Goal: Task Accomplishment & Management: Complete application form

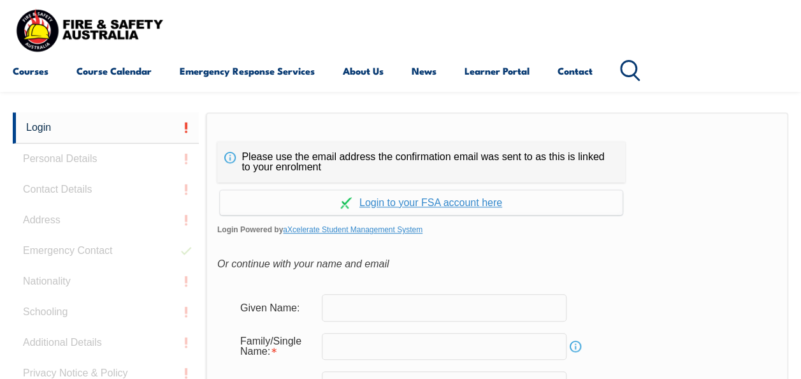
scroll to position [302, 0]
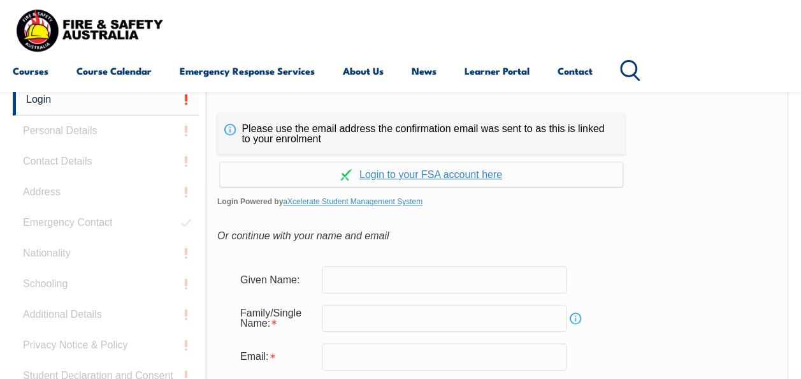
click at [388, 281] on input "text" at bounding box center [444, 279] width 245 height 27
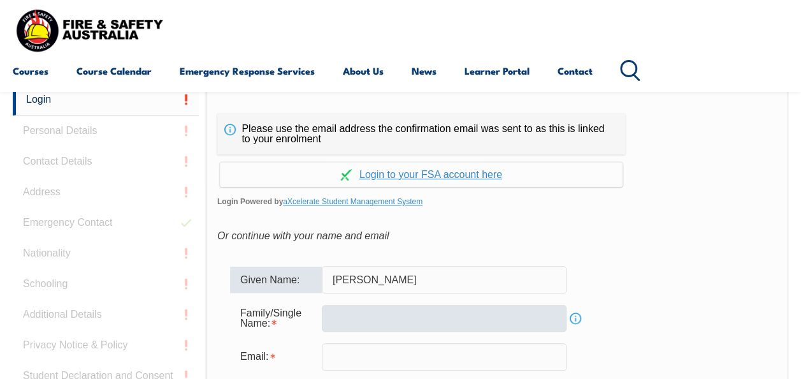
type input "[PERSON_NAME]"
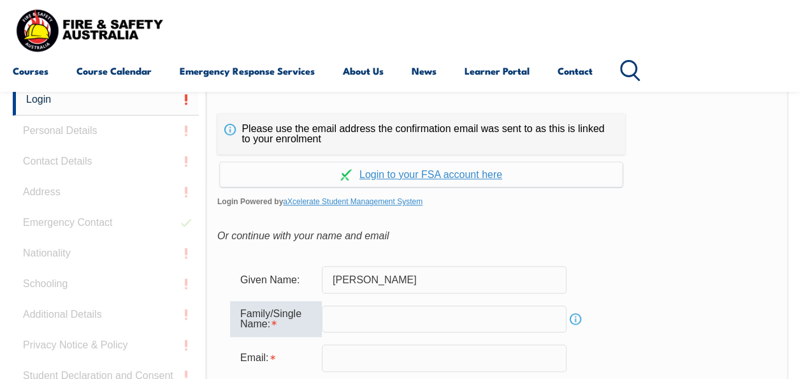
click at [337, 317] on input "text" at bounding box center [444, 318] width 245 height 27
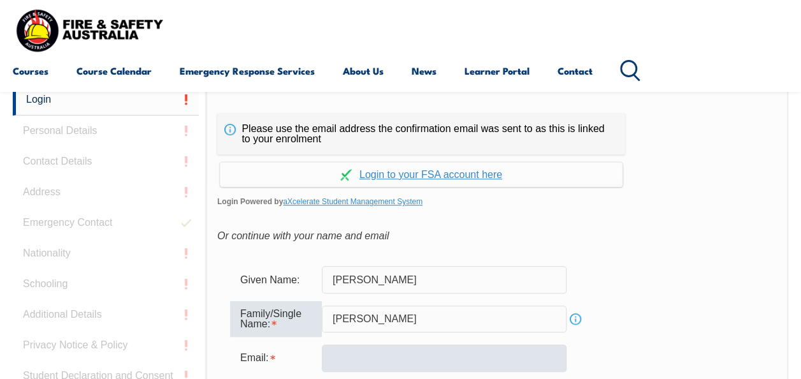
type input "[PERSON_NAME]"
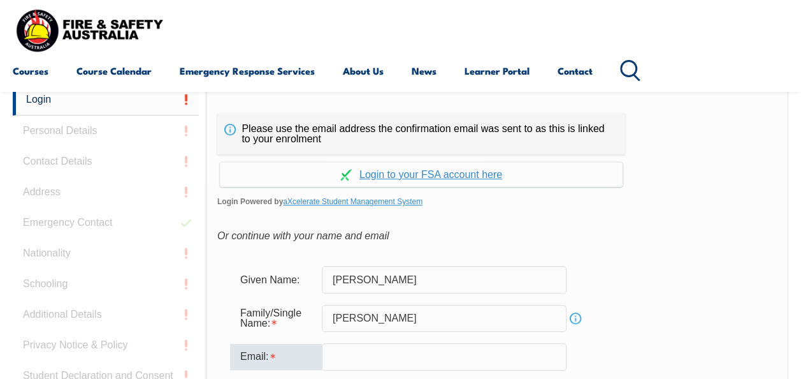
click at [354, 353] on input "email" at bounding box center [444, 356] width 245 height 27
type input "[EMAIL_ADDRESS][DOMAIN_NAME]"
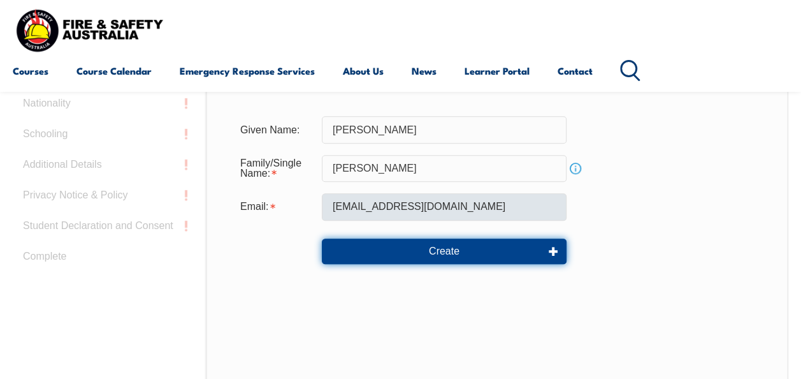
scroll to position [513, 0]
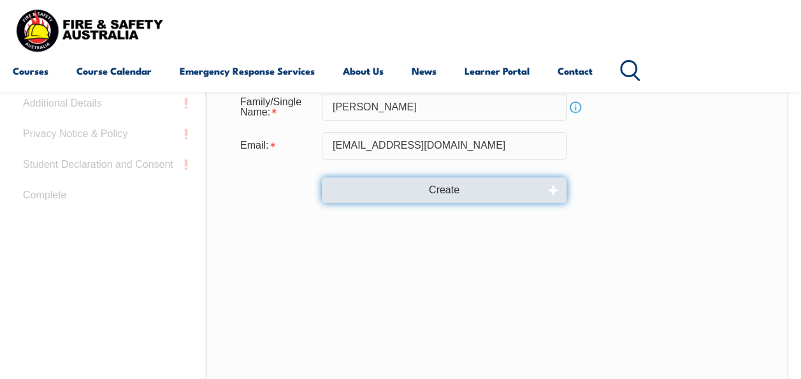
click at [457, 190] on button "Create" at bounding box center [444, 190] width 245 height 26
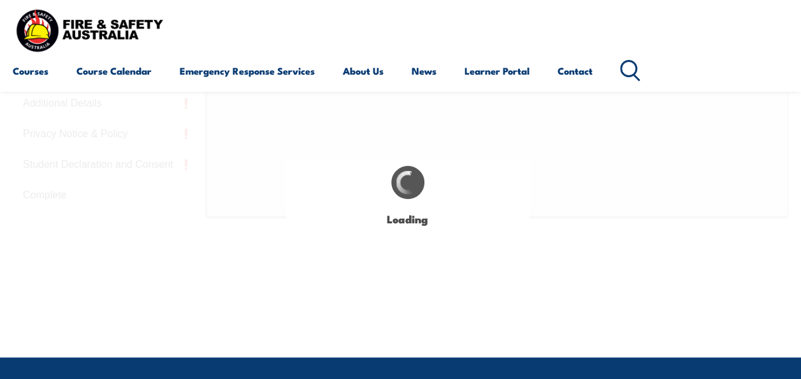
type input "[PERSON_NAME]"
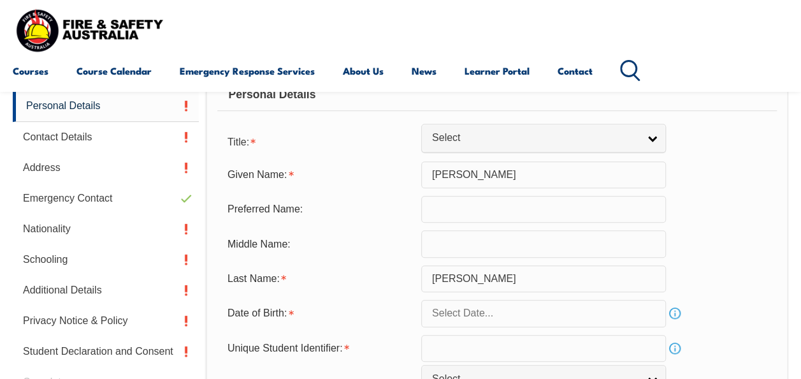
scroll to position [322, 0]
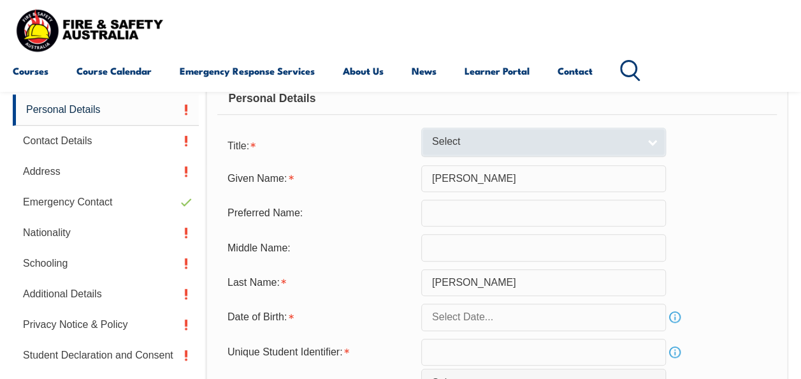
click at [653, 142] on link "Select" at bounding box center [543, 142] width 245 height 29
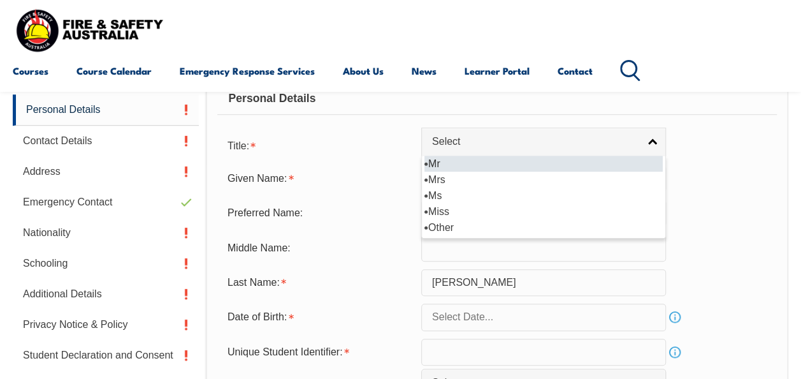
click at [519, 163] on li "Mr" at bounding box center [544, 164] width 238 height 16
select select "Mr"
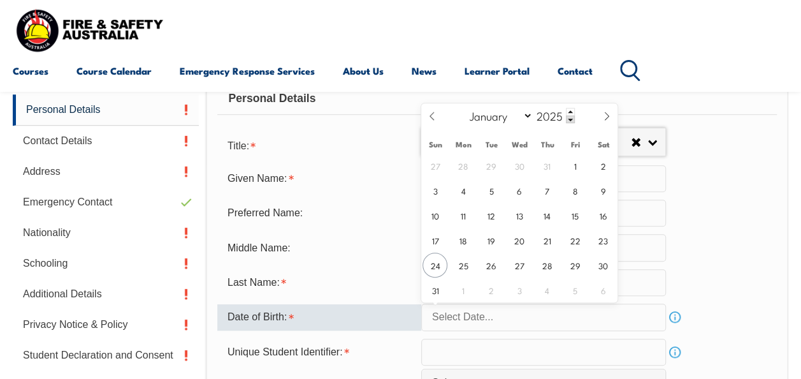
click at [633, 312] on input "text" at bounding box center [543, 316] width 245 height 27
click at [528, 119] on select "January February March April May June July August September October November De…" at bounding box center [498, 115] width 69 height 17
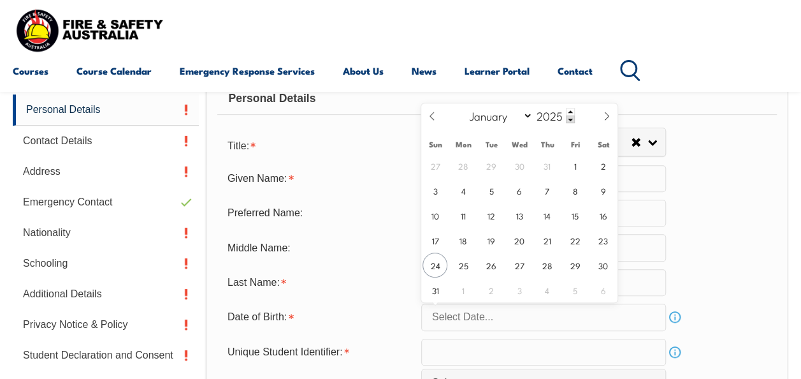
select select "2"
click at [464, 107] on select "January February March April May June July August September October November De…" at bounding box center [498, 115] width 69 height 17
click at [570, 113] on span at bounding box center [570, 112] width 9 height 8
click at [570, 117] on span at bounding box center [570, 119] width 9 height 8
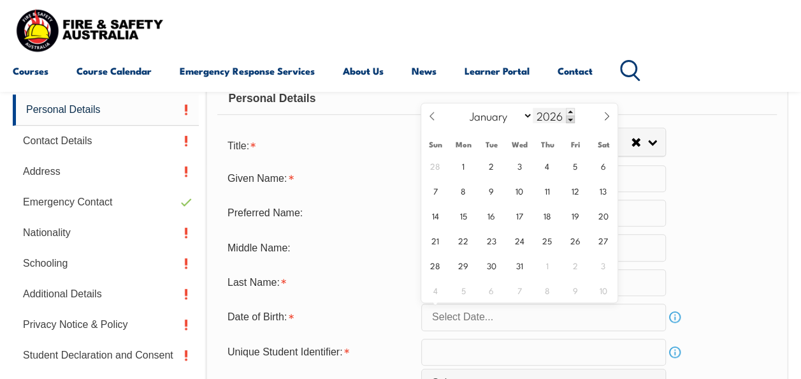
click at [570, 117] on span at bounding box center [570, 119] width 9 height 8
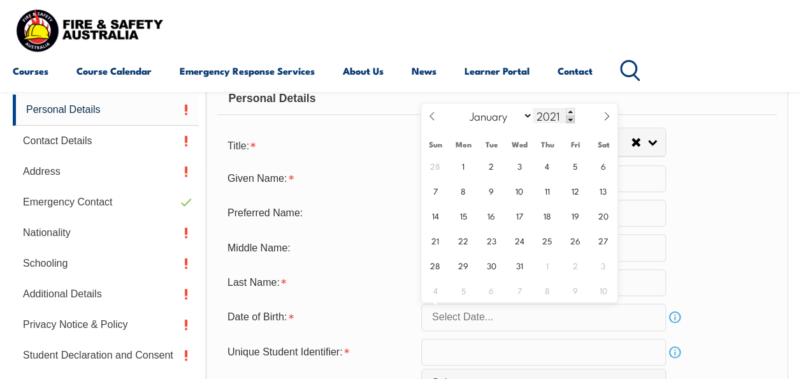
click at [570, 117] on span at bounding box center [570, 119] width 9 height 8
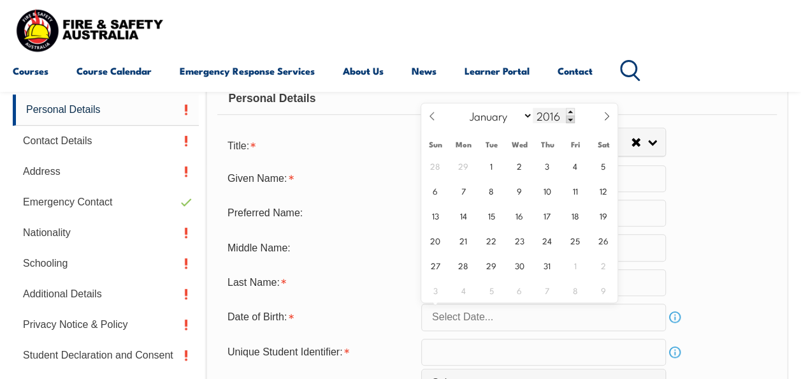
click at [570, 117] on span at bounding box center [570, 119] width 9 height 8
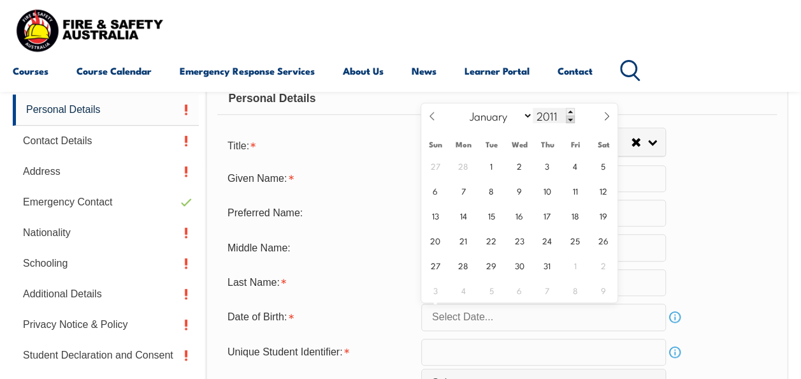
click at [570, 117] on span at bounding box center [570, 119] width 9 height 8
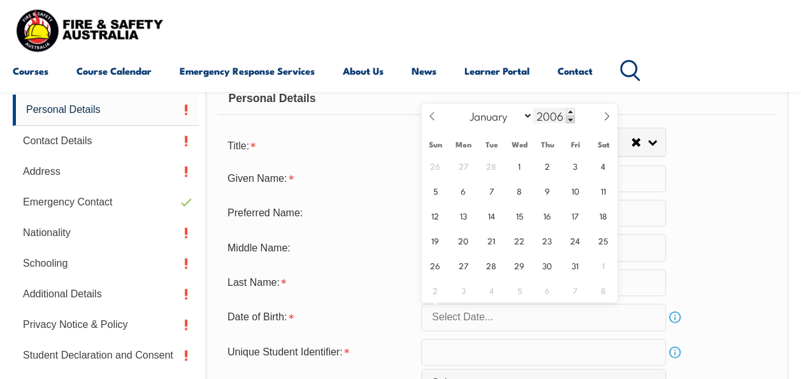
click at [570, 117] on span at bounding box center [570, 119] width 9 height 8
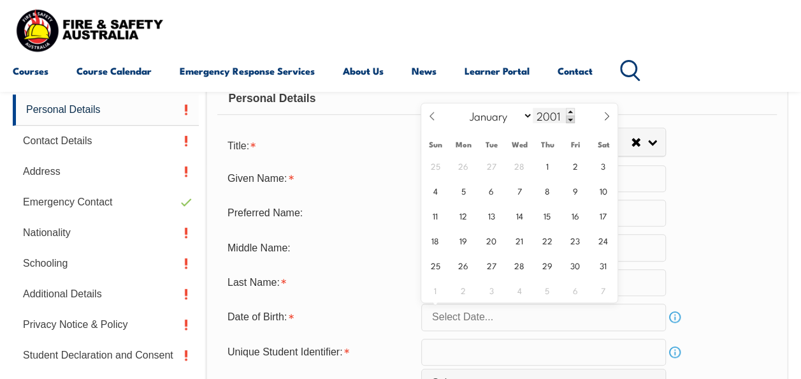
click at [570, 117] on span at bounding box center [570, 119] width 9 height 8
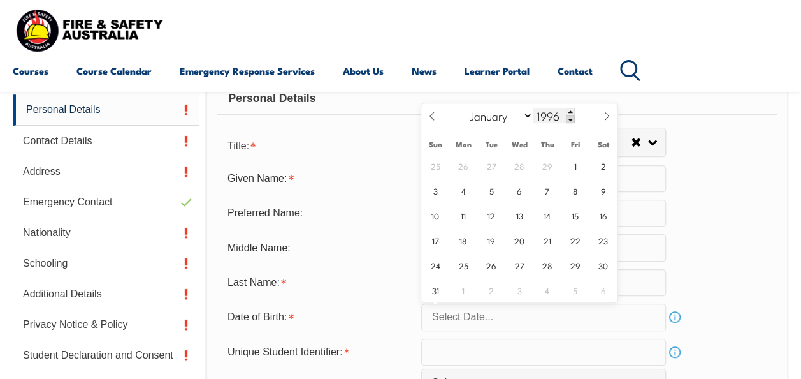
click at [570, 117] on span at bounding box center [570, 119] width 9 height 8
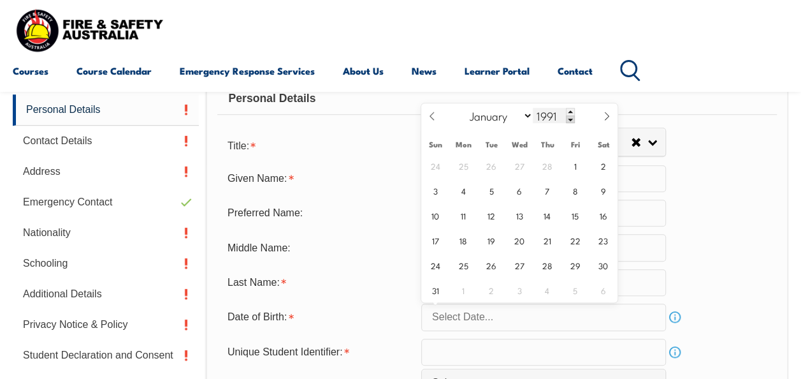
click at [570, 117] on span at bounding box center [570, 119] width 9 height 8
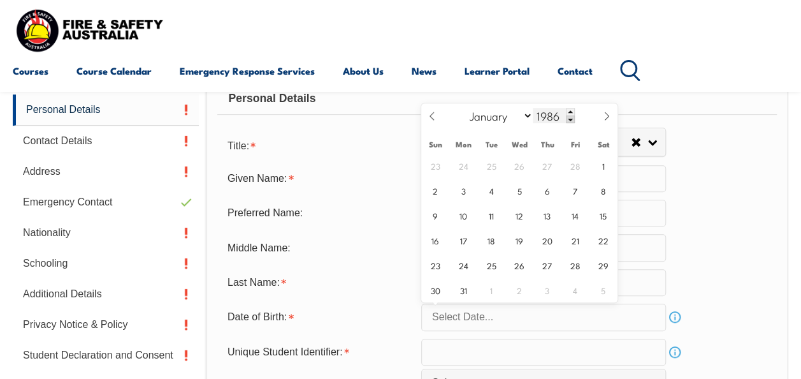
click at [570, 117] on span at bounding box center [570, 119] width 9 height 8
type input "1985"
click at [608, 261] on span "30" at bounding box center [603, 264] width 25 height 25
type input "[DATE]"
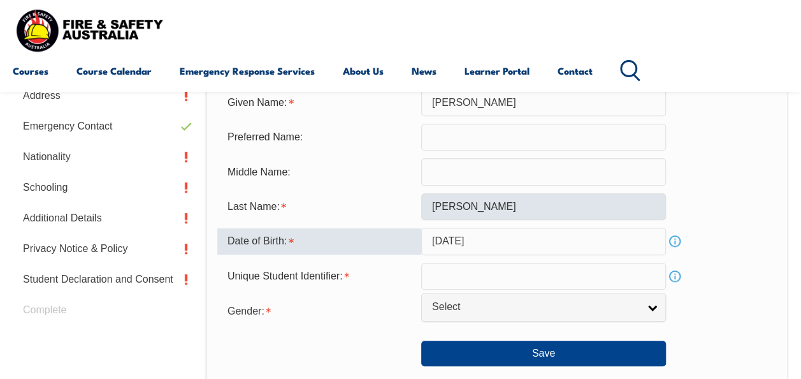
scroll to position [405, 0]
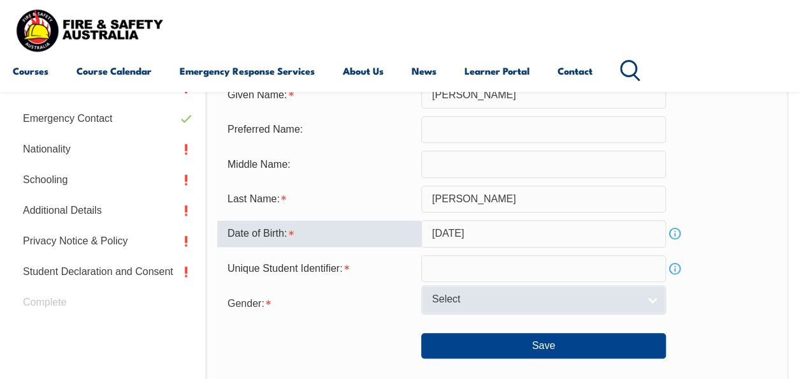
click at [658, 294] on link "Select" at bounding box center [543, 299] width 245 height 29
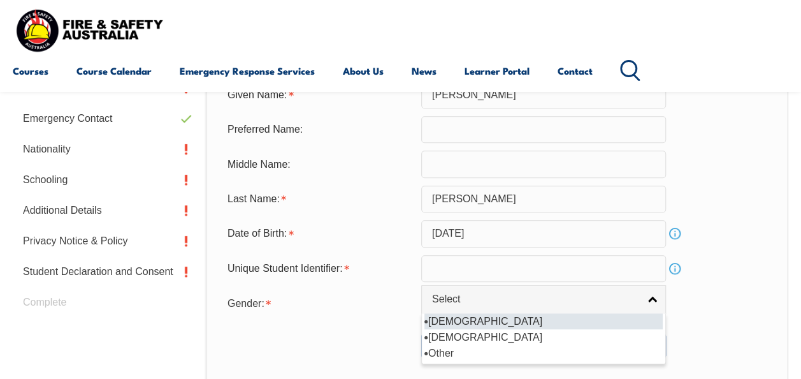
click at [574, 316] on li "[DEMOGRAPHIC_DATA]" at bounding box center [544, 321] width 238 height 16
select select "M"
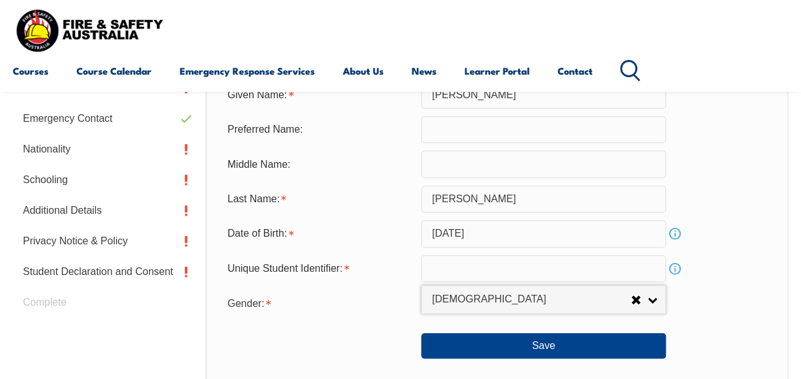
click at [502, 268] on input "text" at bounding box center [543, 268] width 245 height 27
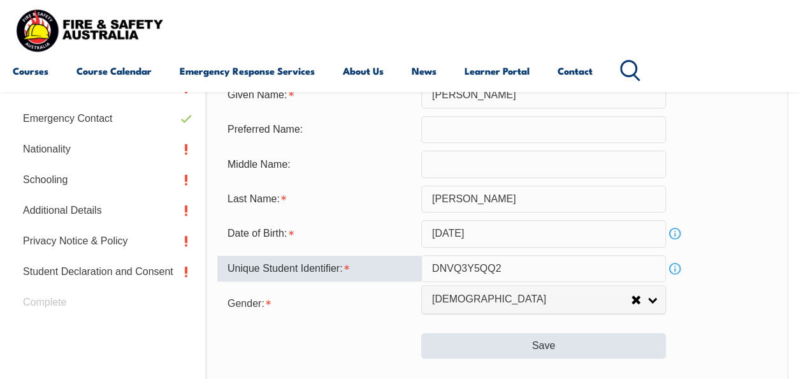
type input "DNVQ3Y5QQ2"
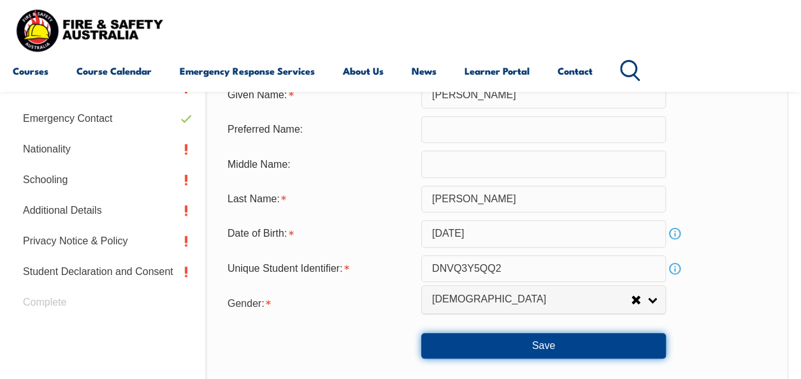
click at [555, 340] on button "Save" at bounding box center [543, 346] width 245 height 26
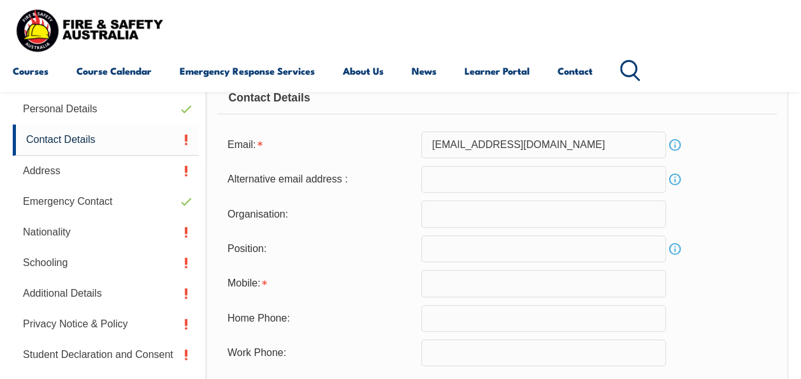
scroll to position [322, 0]
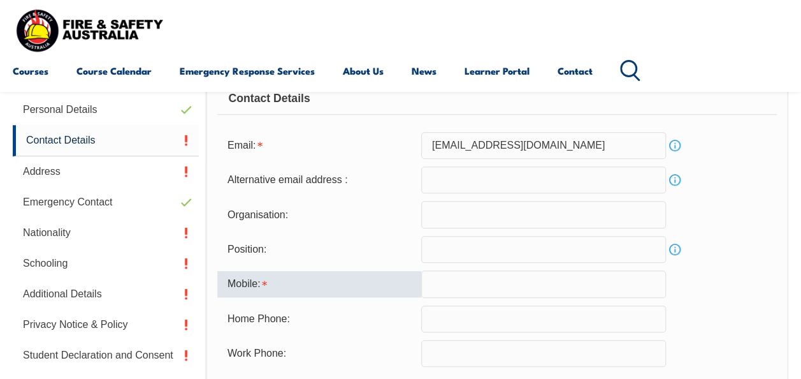
click at [522, 286] on input "text" at bounding box center [543, 283] width 245 height 27
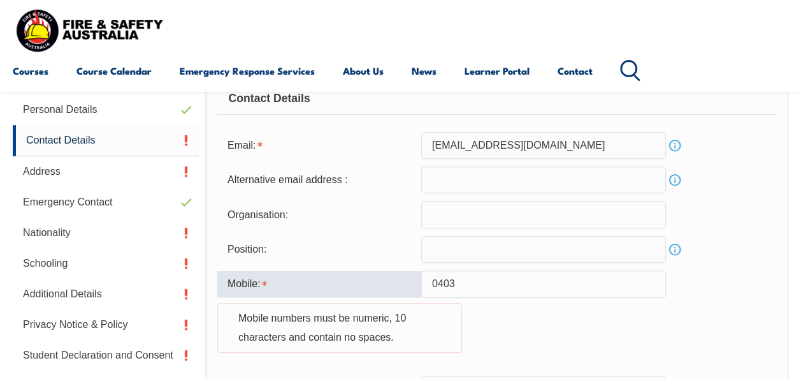
type input "0403561164"
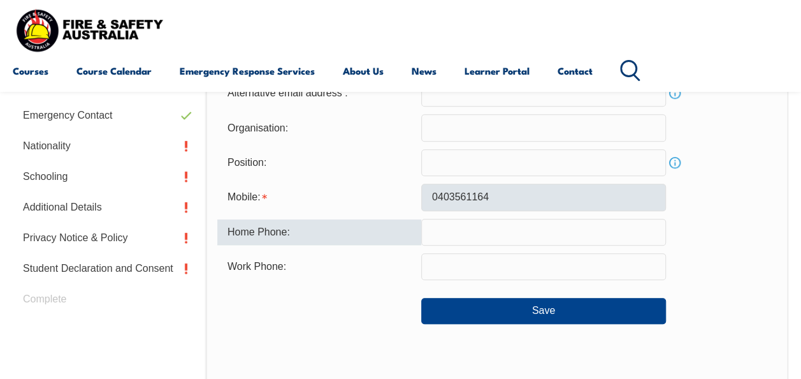
scroll to position [409, 0]
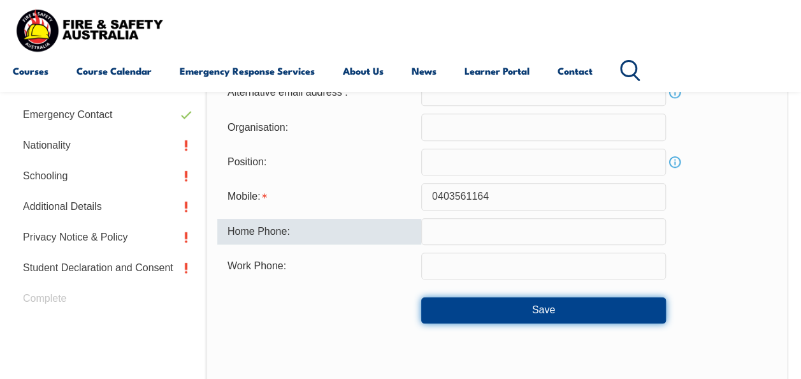
click at [562, 305] on button "Save" at bounding box center [543, 310] width 245 height 26
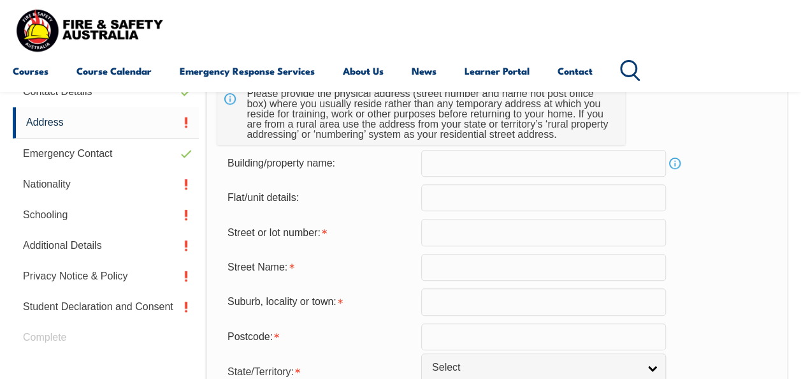
scroll to position [371, 0]
click at [498, 232] on input "text" at bounding box center [543, 231] width 245 height 27
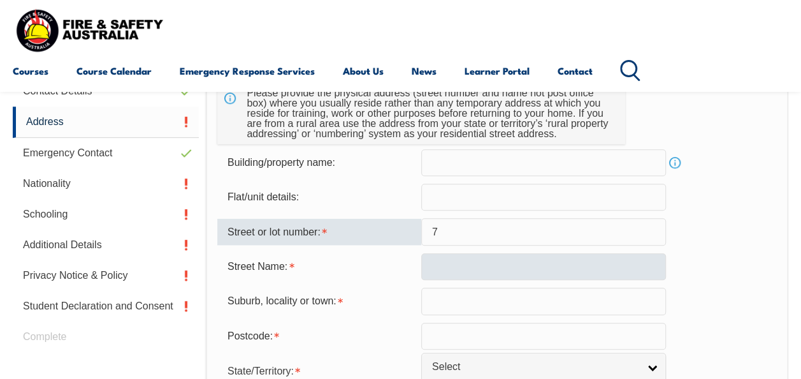
type input "7"
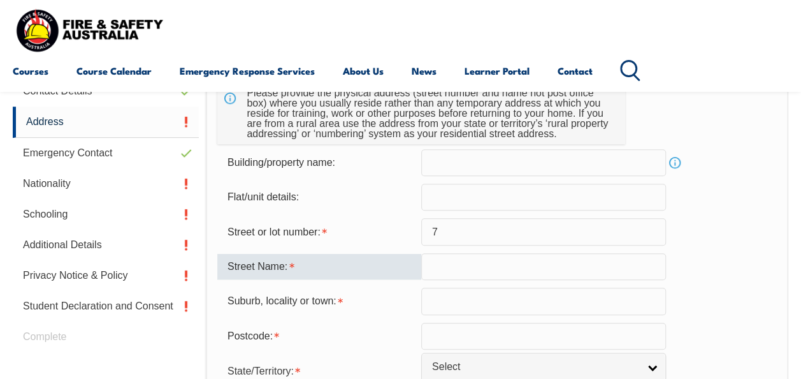
click at [497, 261] on input "text" at bounding box center [543, 266] width 245 height 27
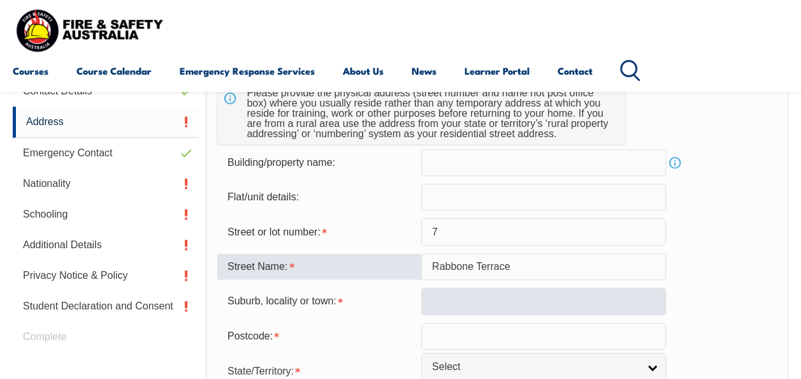
type input "Rabbone Terrace"
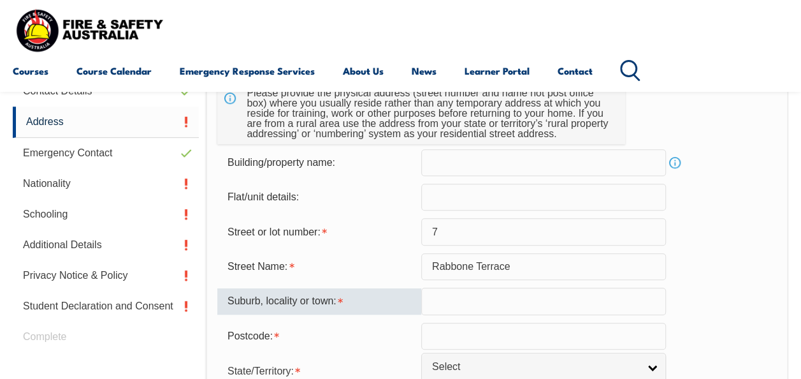
click at [487, 298] on input "text" at bounding box center [543, 301] width 245 height 27
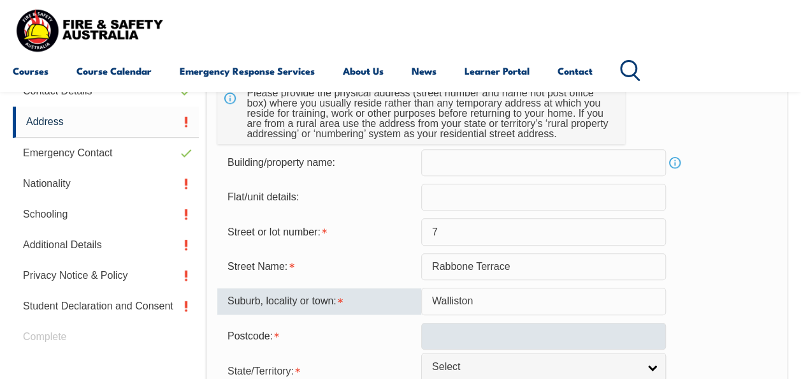
type input "Walliston"
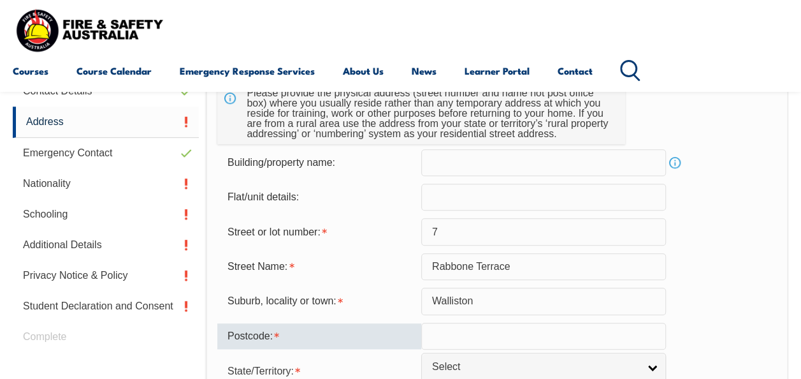
click at [485, 332] on input "text" at bounding box center [543, 336] width 245 height 27
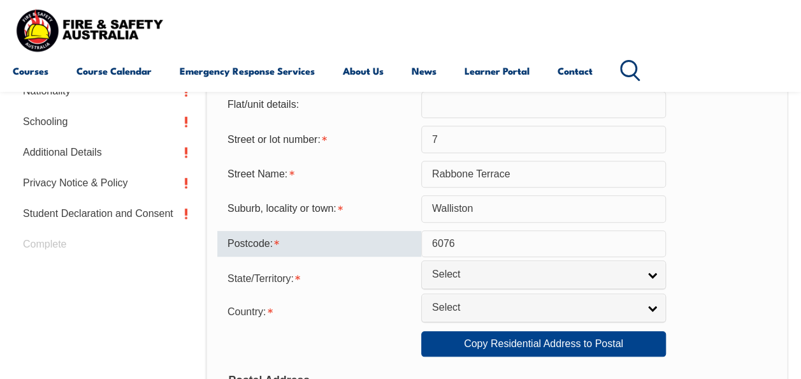
scroll to position [464, 0]
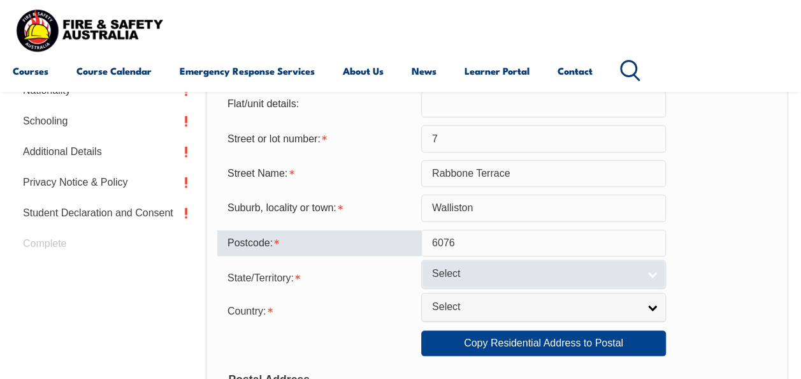
type input "6076"
click at [655, 276] on link "Select" at bounding box center [543, 273] width 245 height 29
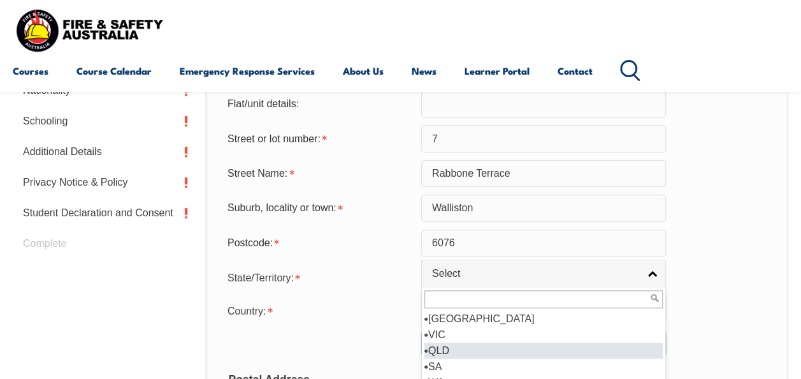
scroll to position [6, 0]
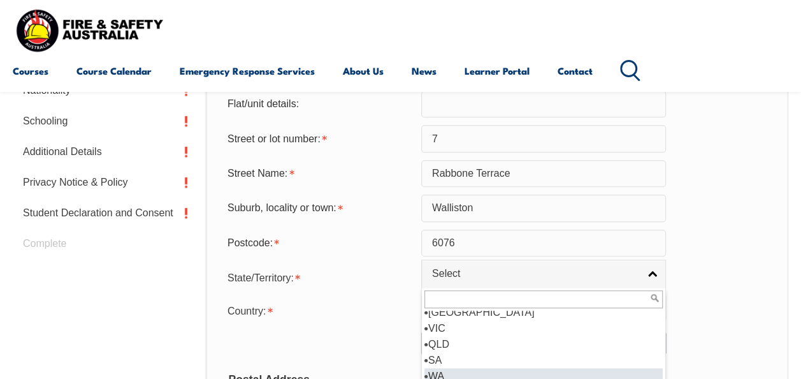
click at [583, 368] on li "WA" at bounding box center [544, 376] width 238 height 16
select select "WA"
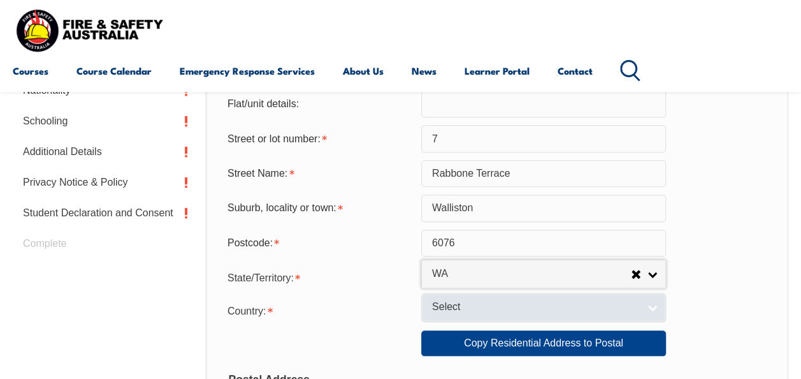
click at [655, 307] on link "Select" at bounding box center [543, 307] width 245 height 29
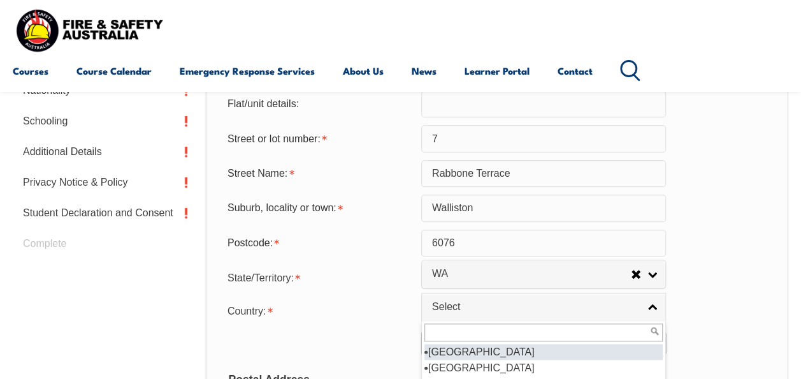
scroll to position [207, 0]
click at [565, 354] on li "[GEOGRAPHIC_DATA]" at bounding box center [544, 352] width 238 height 16
select select "1101"
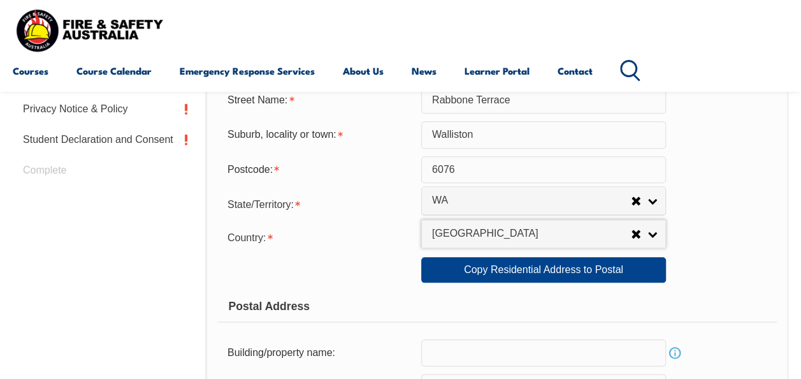
scroll to position [538, 0]
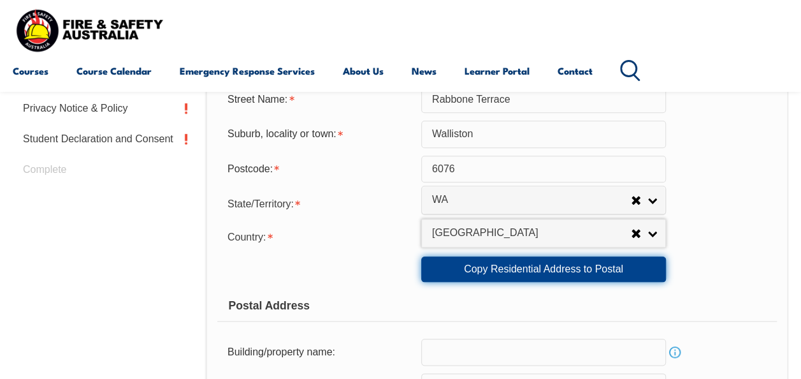
click at [575, 273] on link "Copy Residential Address to Postal" at bounding box center [543, 269] width 245 height 26
type input "7"
type input "Rabbone Terrace"
type input "Walliston"
select select "WA"
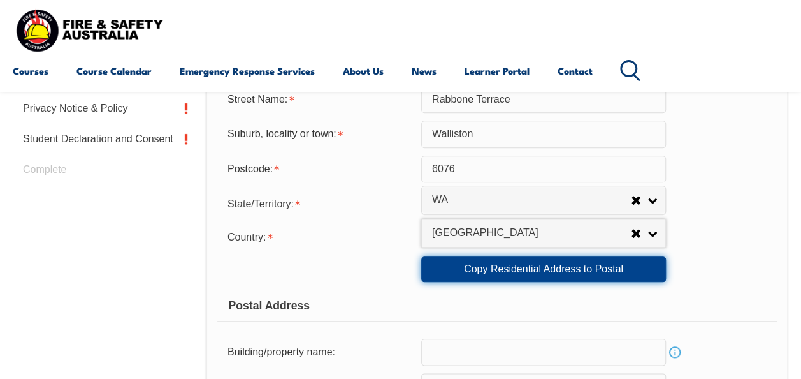
type input "6076"
select select "1101"
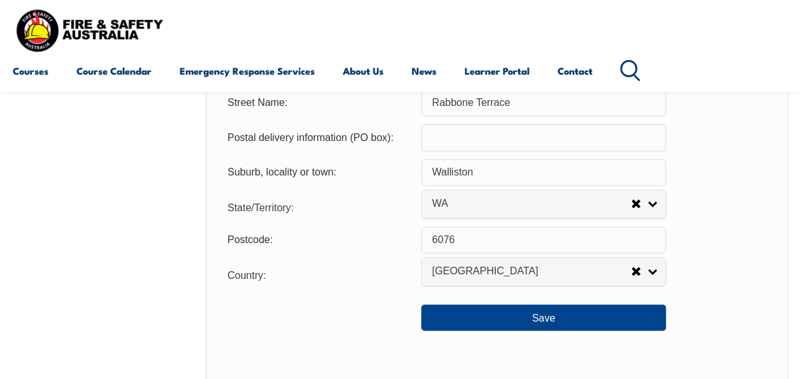
scroll to position [892, 0]
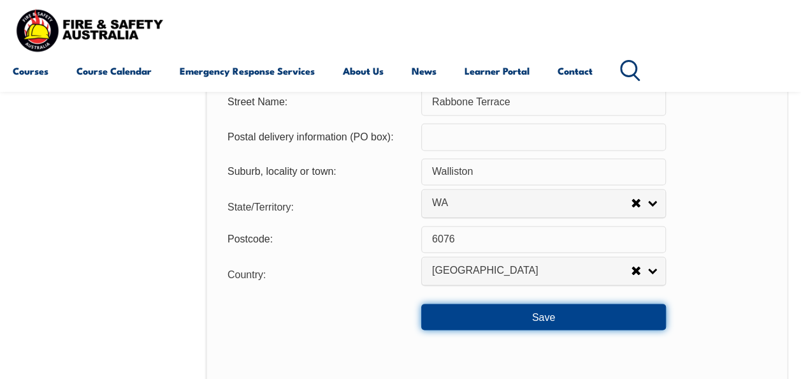
click at [617, 315] on button "Save" at bounding box center [543, 316] width 245 height 26
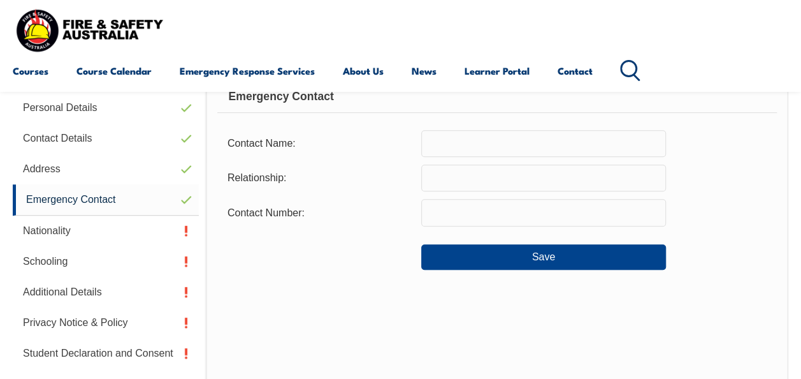
scroll to position [322, 0]
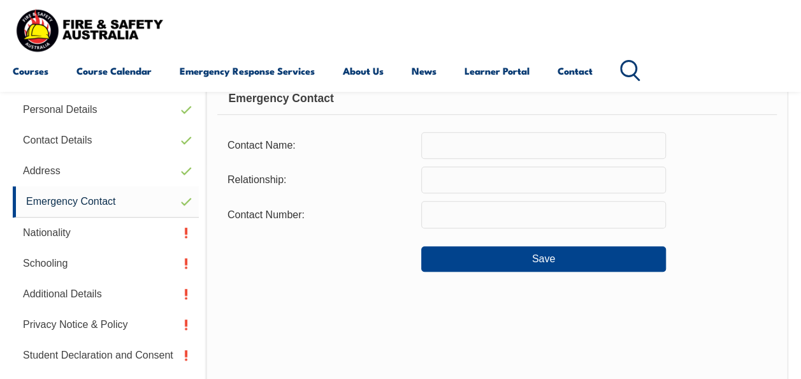
click at [497, 152] on input "text" at bounding box center [543, 145] width 245 height 27
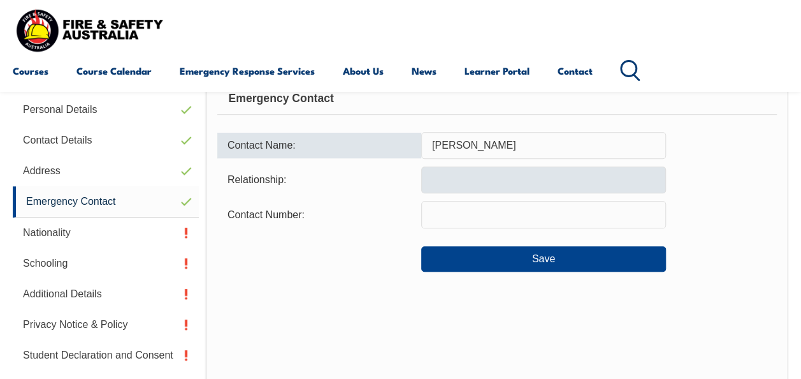
type input "[PERSON_NAME]"
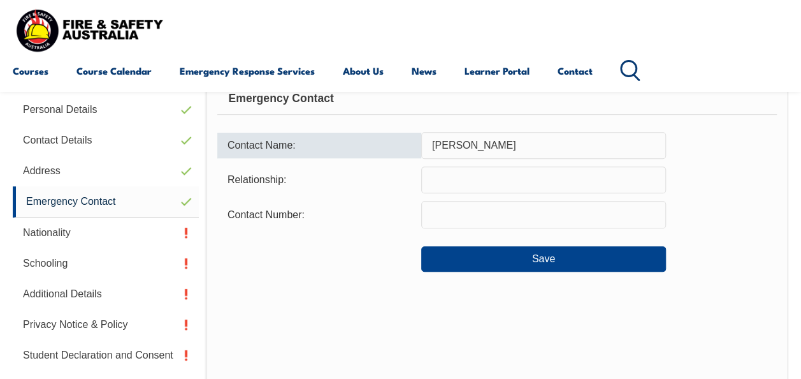
click at [488, 179] on input "text" at bounding box center [543, 179] width 245 height 27
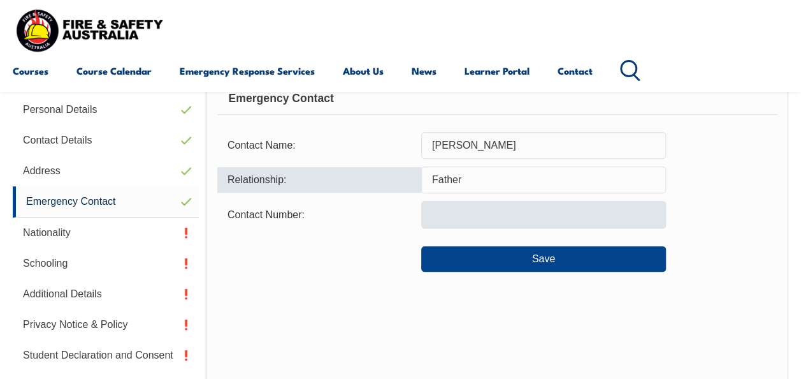
type input "Father"
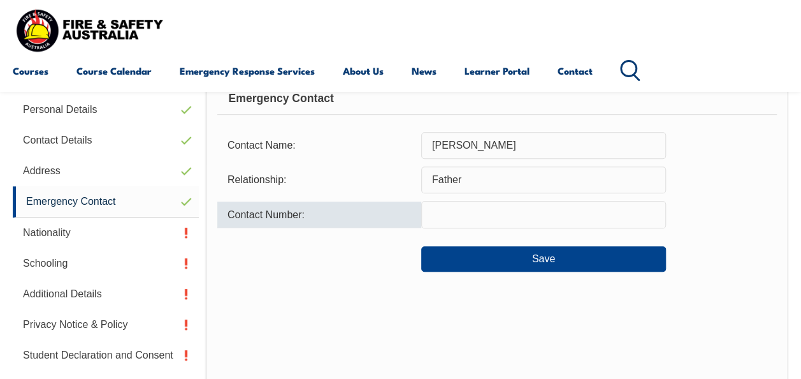
click at [483, 209] on input "text" at bounding box center [543, 214] width 245 height 27
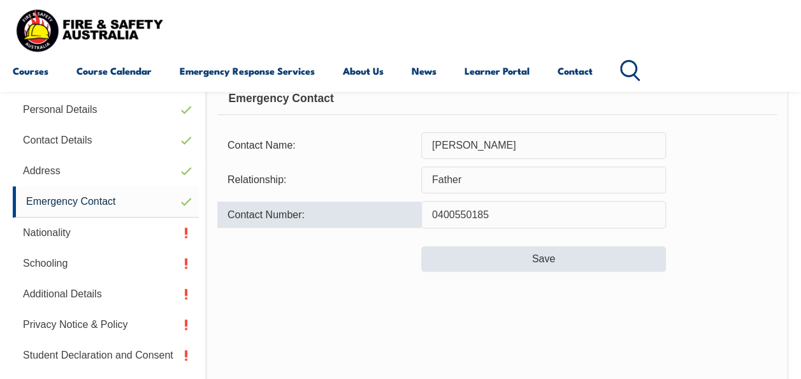
type input "0400550185"
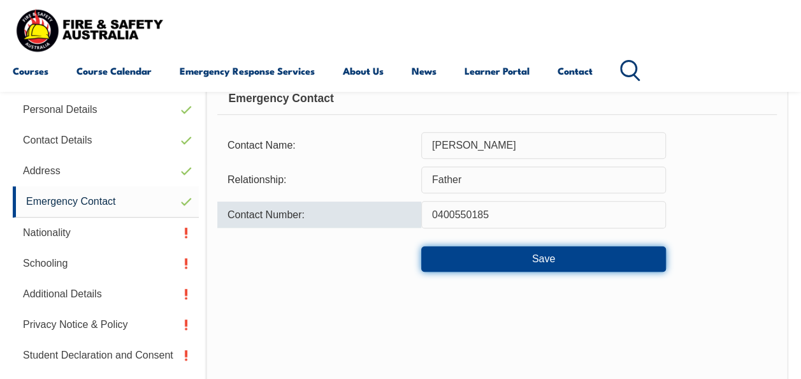
click at [513, 254] on button "Save" at bounding box center [543, 259] width 245 height 26
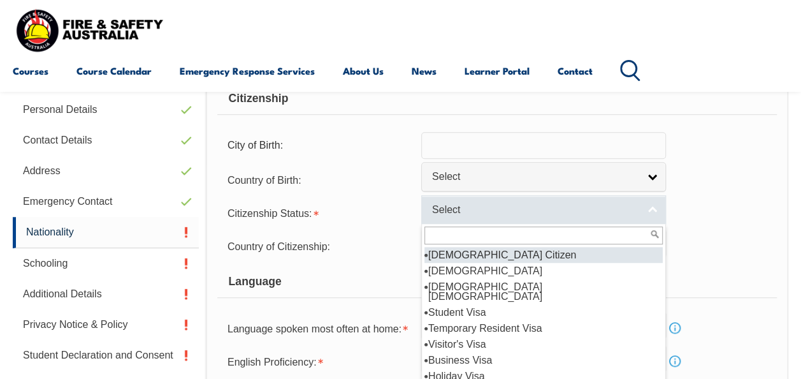
click at [658, 208] on link "Select" at bounding box center [543, 209] width 245 height 29
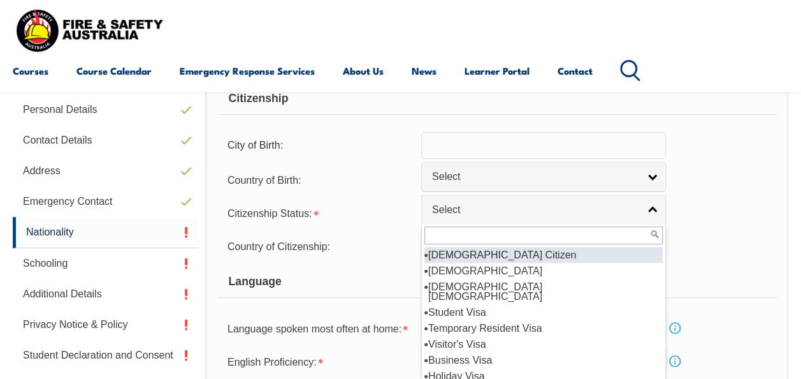
click at [607, 249] on li "[DEMOGRAPHIC_DATA] Citizen" at bounding box center [544, 255] width 238 height 16
select select "1"
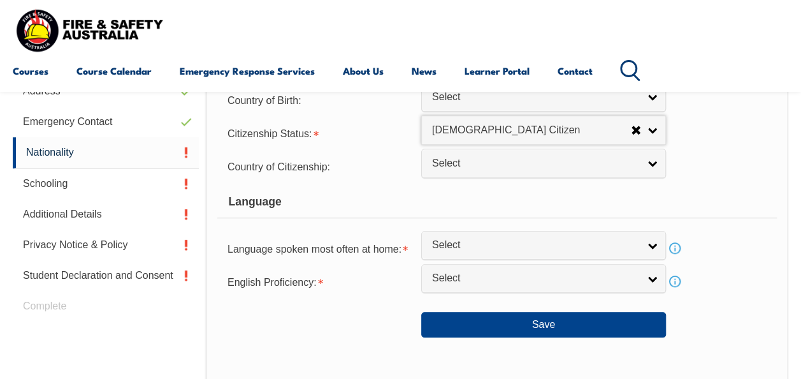
scroll to position [404, 0]
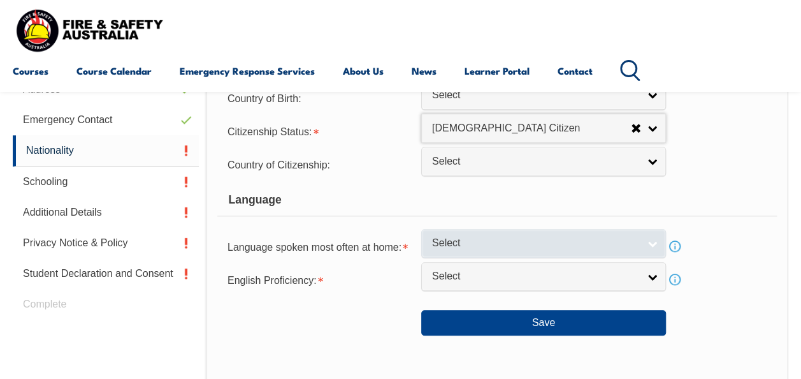
click at [653, 245] on link "Select" at bounding box center [543, 243] width 245 height 29
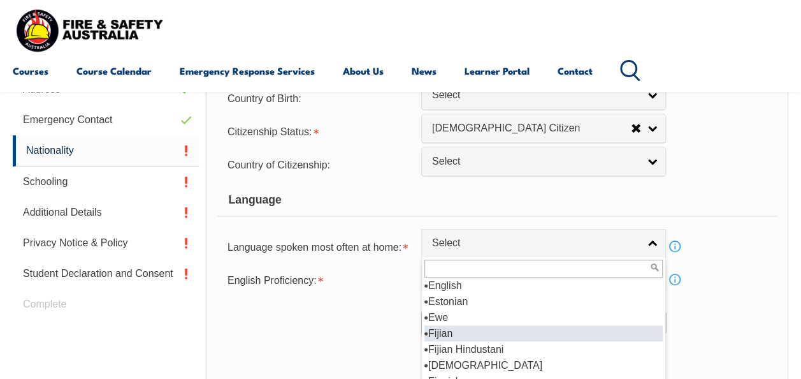
scroll to position [1596, 0]
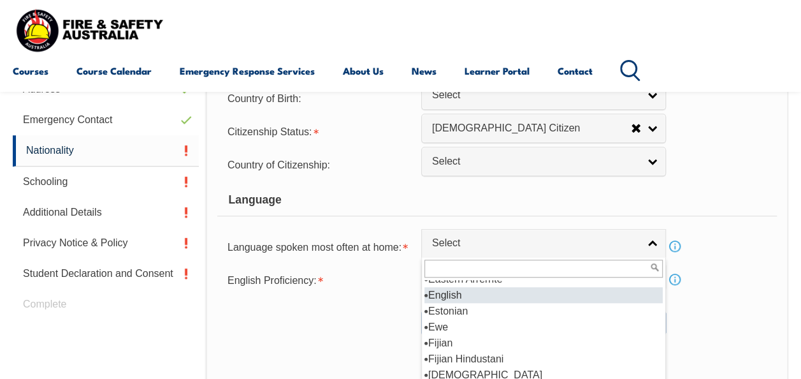
click at [476, 296] on li "English" at bounding box center [544, 295] width 238 height 16
select select "1201"
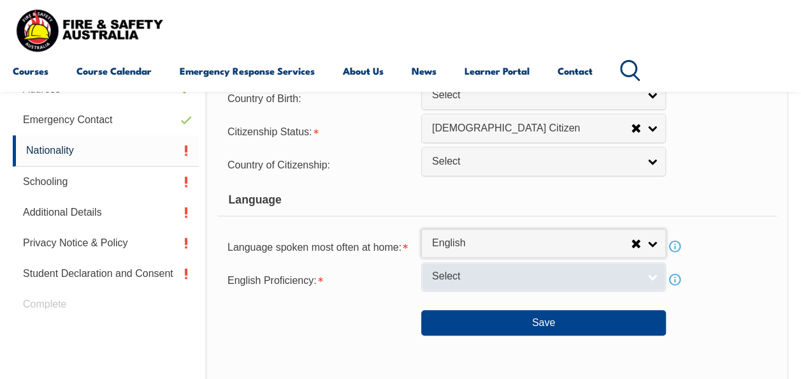
click at [655, 280] on link "Select" at bounding box center [543, 276] width 245 height 29
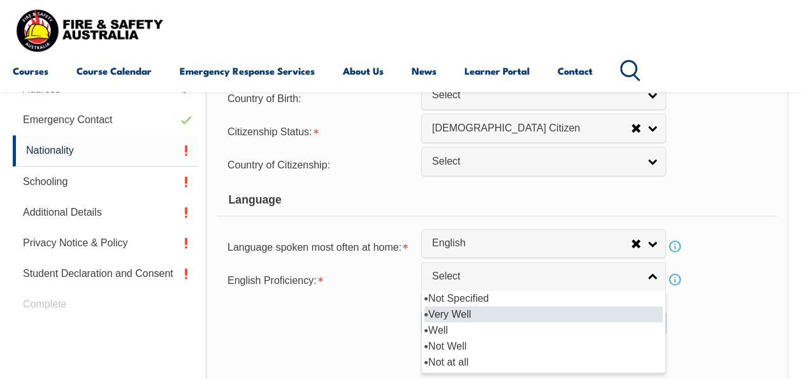
click at [477, 313] on li "Very Well" at bounding box center [544, 314] width 238 height 16
select select "1"
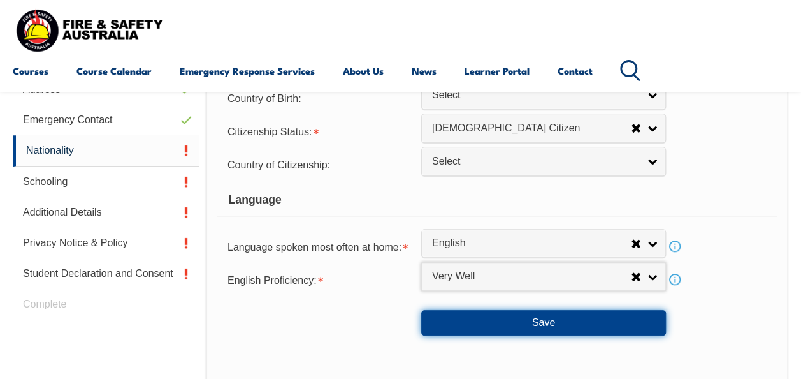
click at [579, 316] on button "Save" at bounding box center [543, 323] width 245 height 26
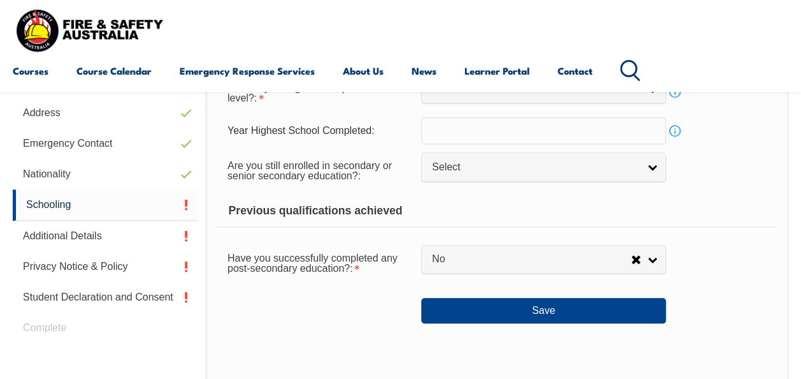
scroll to position [321, 0]
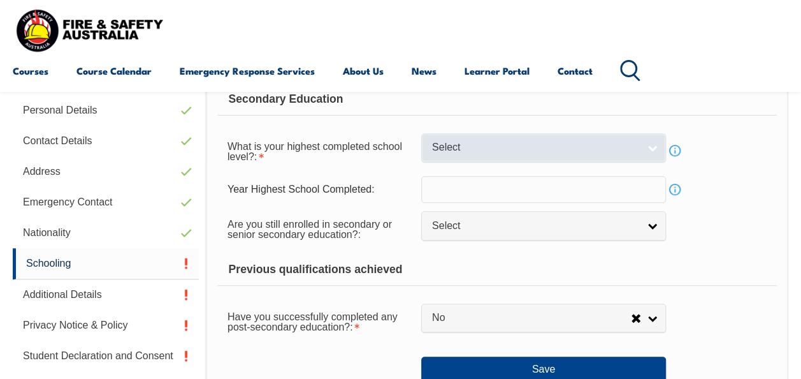
click at [658, 149] on link "Select" at bounding box center [543, 147] width 245 height 29
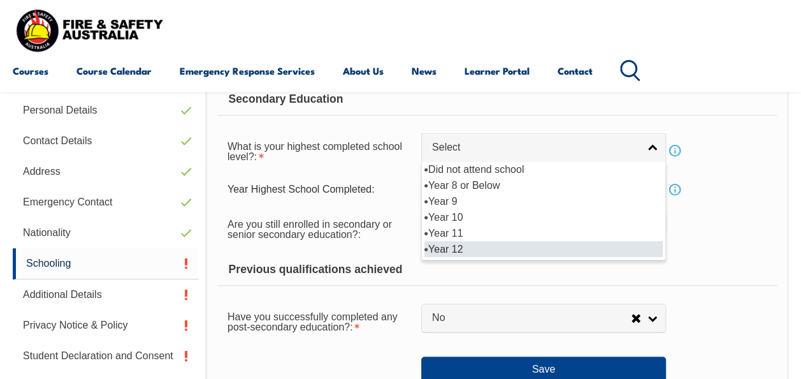
click at [537, 249] on li "Year 12" at bounding box center [544, 249] width 238 height 16
select select "12"
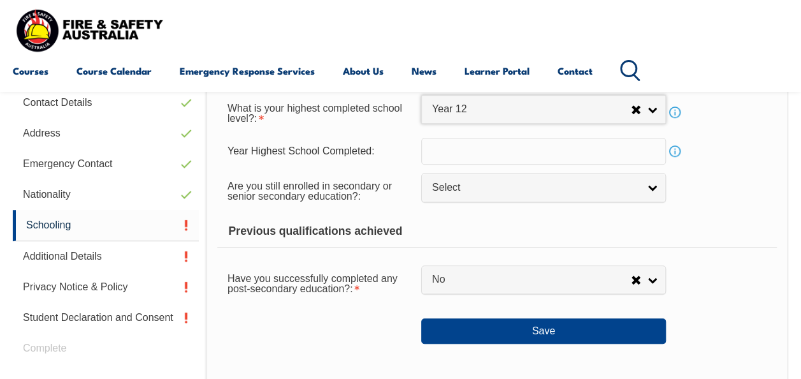
scroll to position [360, 0]
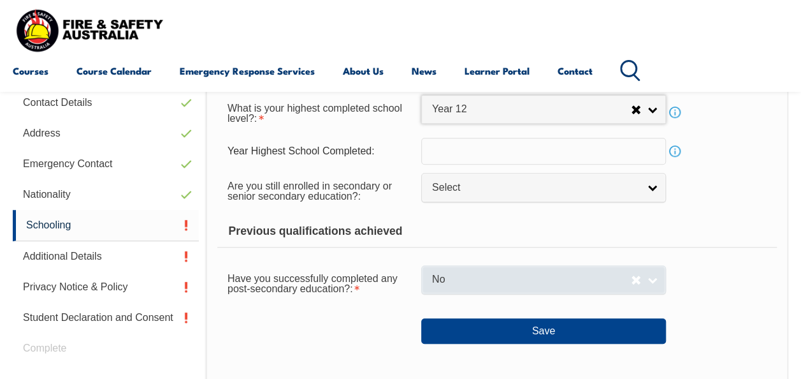
click at [653, 282] on link "No" at bounding box center [543, 279] width 245 height 29
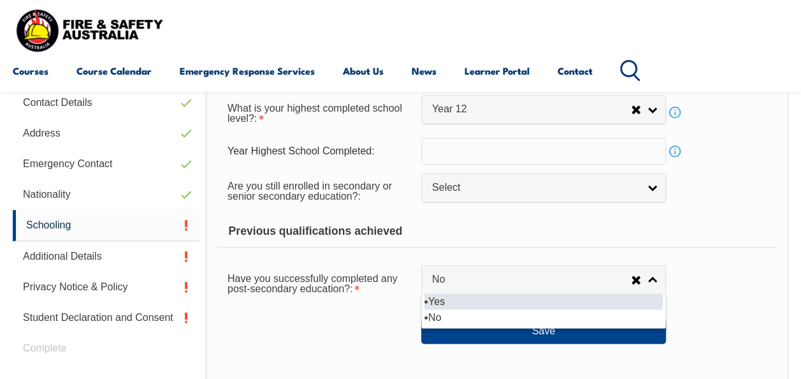
click at [629, 296] on li "Yes" at bounding box center [544, 301] width 238 height 16
select select "true"
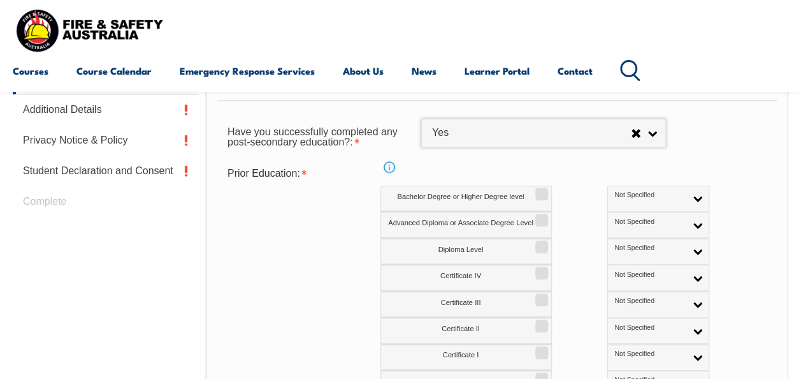
scroll to position [506, 0]
click at [540, 295] on input "Certificate III" at bounding box center [540, 295] width 8 height 1
checkbox input "true"
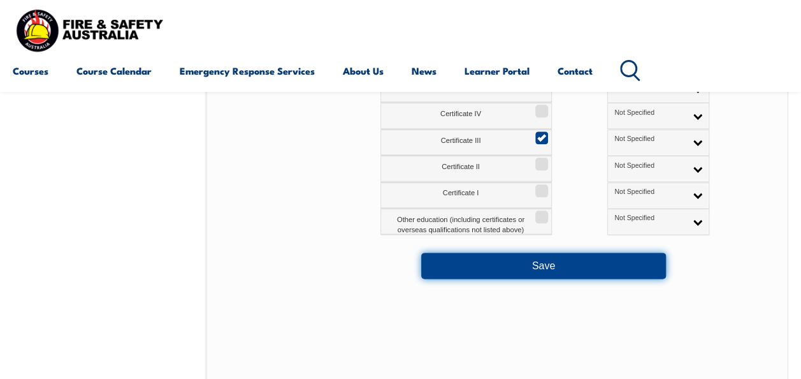
click at [602, 266] on button "Save" at bounding box center [543, 265] width 245 height 26
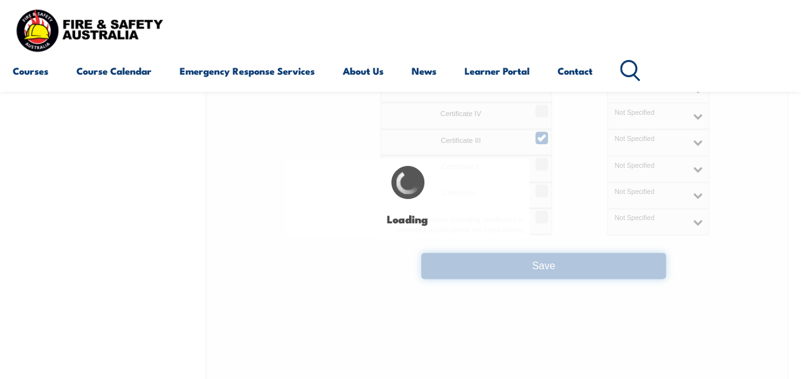
select select
select select "true"
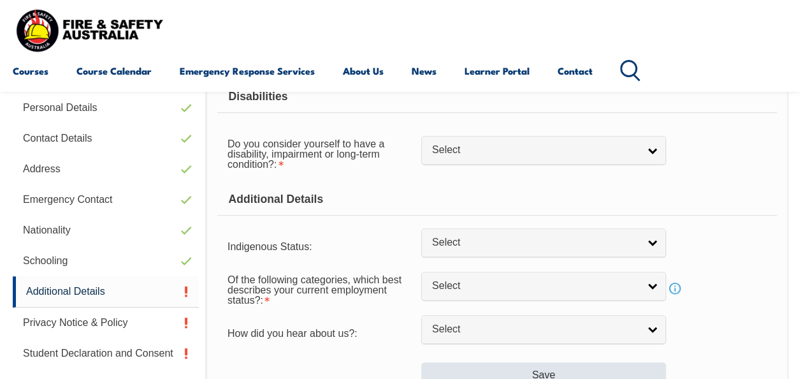
scroll to position [322, 0]
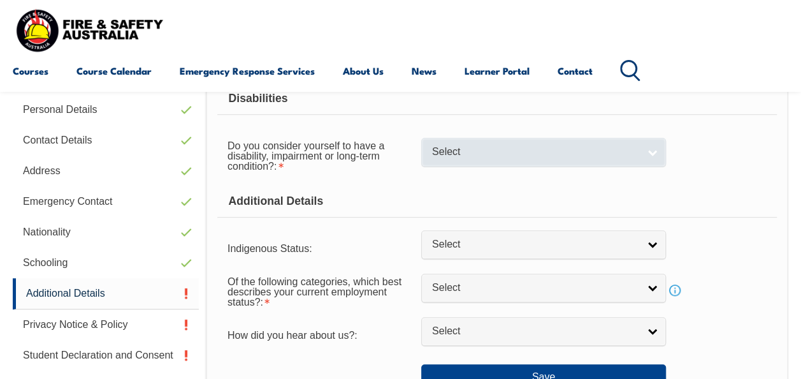
click at [654, 156] on link "Select" at bounding box center [543, 152] width 245 height 29
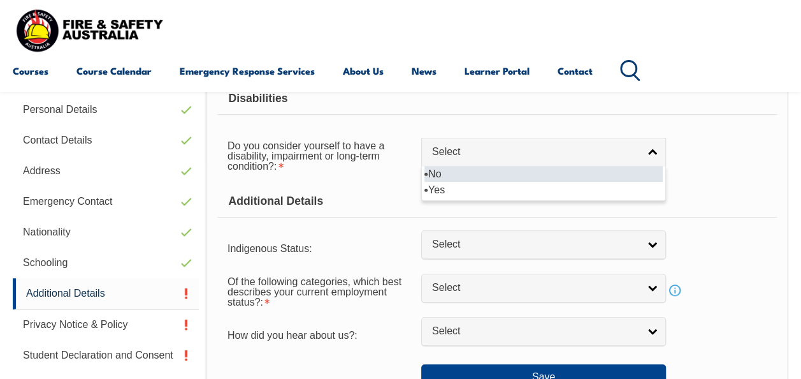
click at [625, 179] on li "No" at bounding box center [544, 174] width 238 height 16
select select "false"
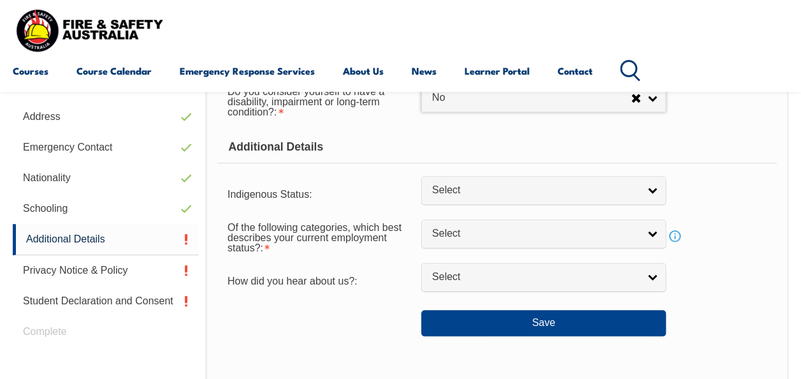
scroll to position [377, 0]
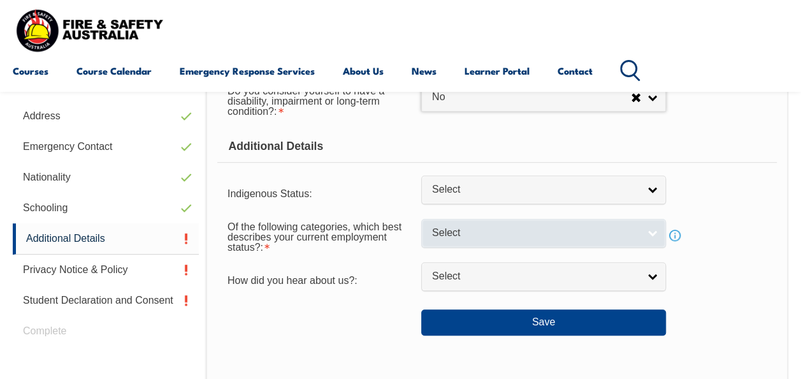
click at [655, 227] on link "Select" at bounding box center [543, 233] width 245 height 29
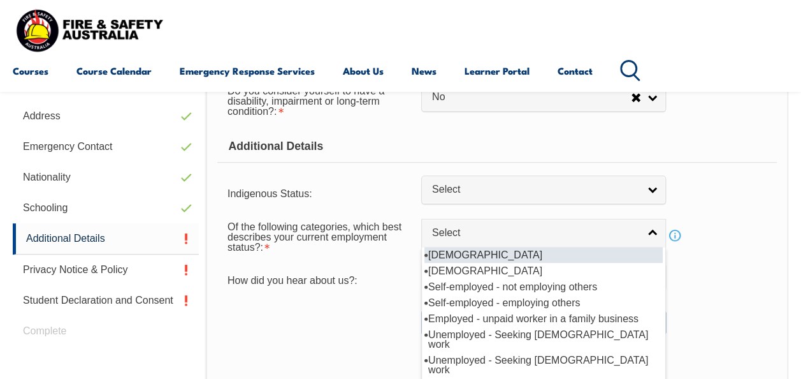
click at [602, 252] on li "[DEMOGRAPHIC_DATA]" at bounding box center [544, 255] width 238 height 16
select select "1"
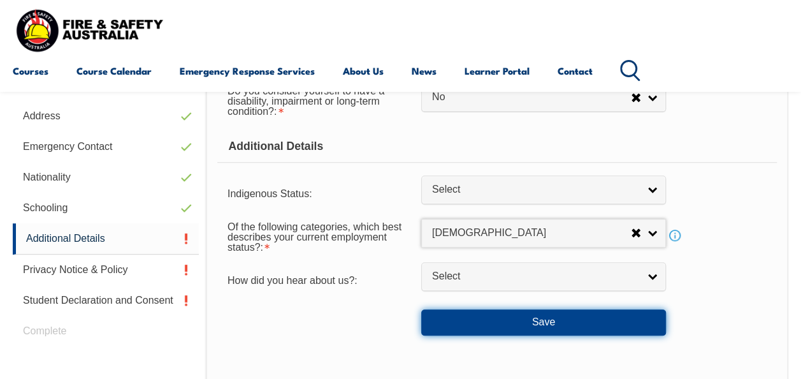
click at [574, 321] on button "Save" at bounding box center [543, 322] width 245 height 26
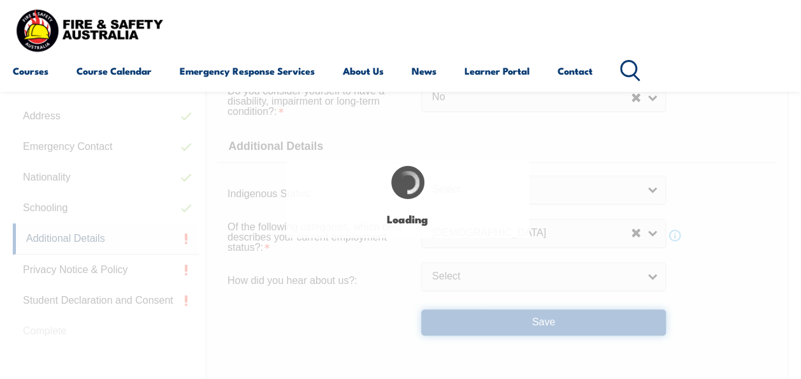
select select "false"
select select
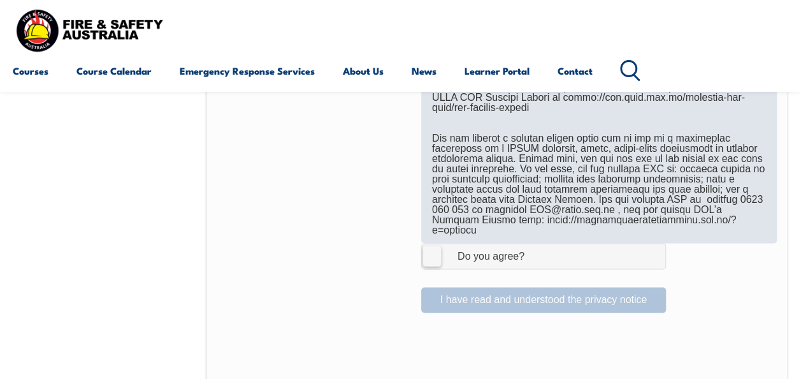
scroll to position [842, 0]
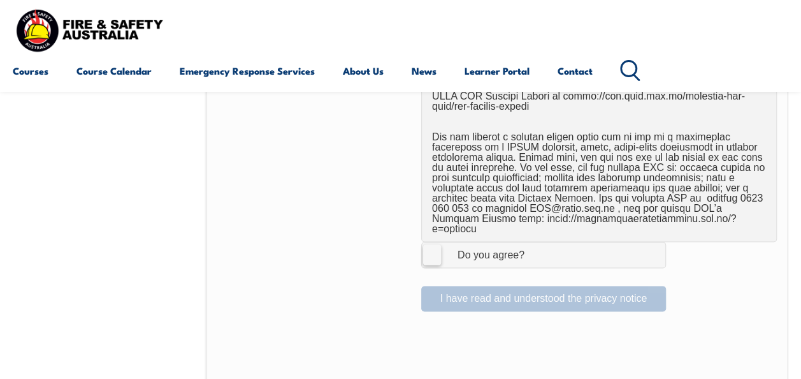
click at [433, 242] on label "I Agree Do you agree?" at bounding box center [543, 255] width 245 height 26
click at [535, 242] on input "I Agree Do you agree?" at bounding box center [546, 254] width 22 height 24
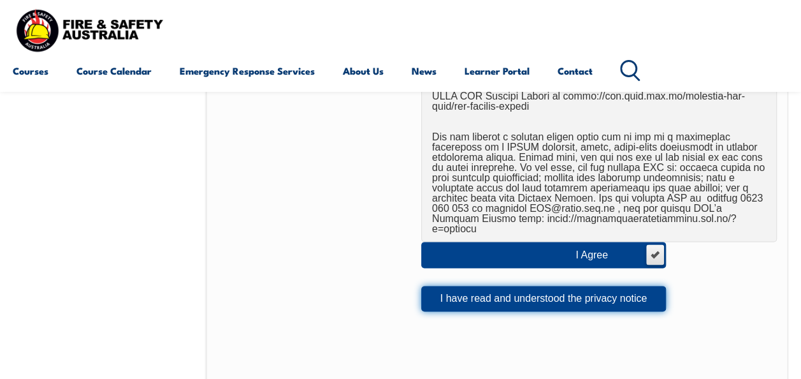
click at [502, 286] on button "I have read and understood the privacy notice" at bounding box center [543, 299] width 245 height 26
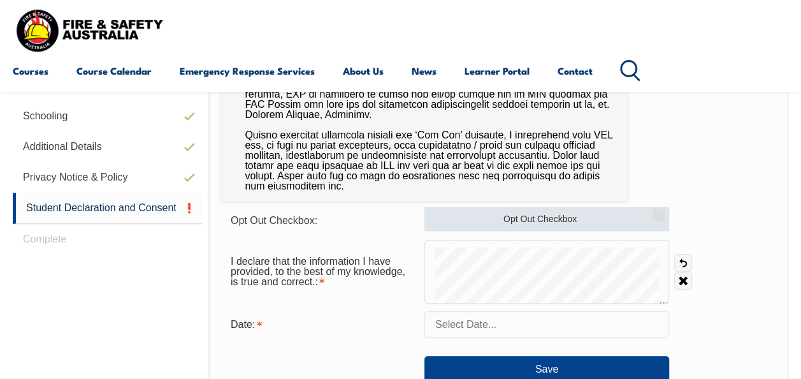
scroll to position [469, 0]
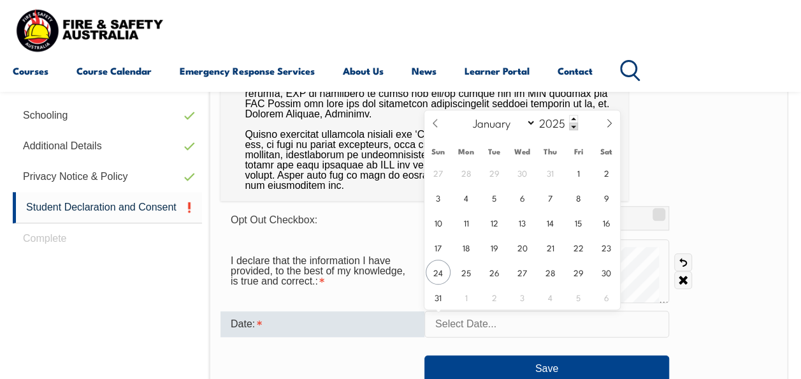
click at [496, 321] on input "text" at bounding box center [547, 323] width 245 height 27
click at [442, 273] on span "24" at bounding box center [438, 271] width 25 height 25
type input "[DATE]"
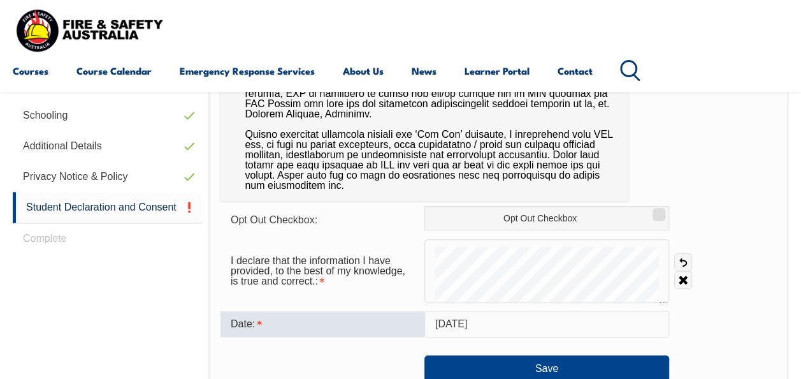
scroll to position [537, 0]
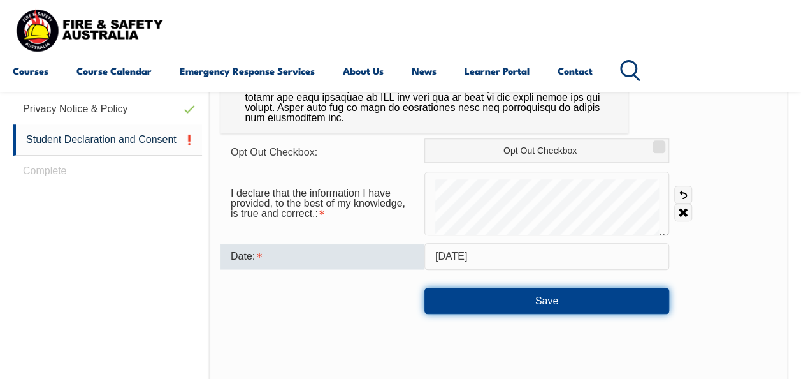
click at [633, 303] on button "Save" at bounding box center [547, 301] width 245 height 26
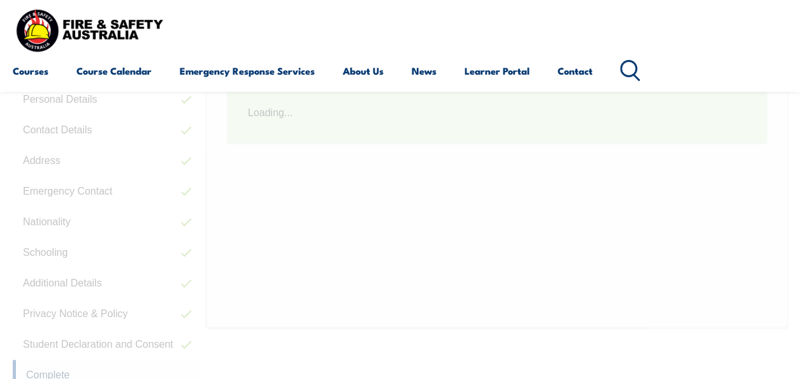
scroll to position [322, 0]
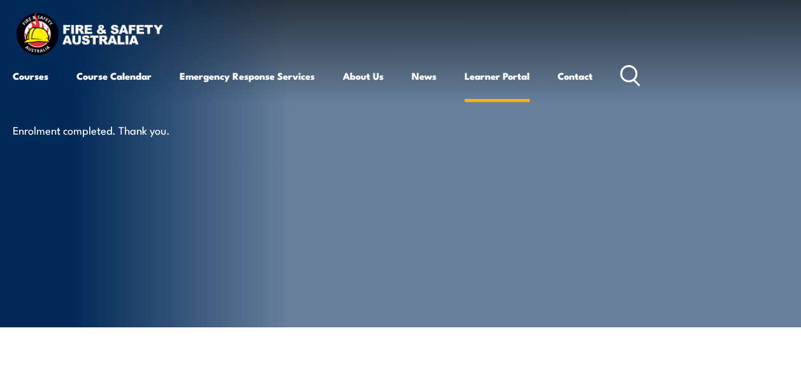
click at [501, 75] on link "Learner Portal" at bounding box center [497, 76] width 65 height 31
